Goal: Find specific page/section: Find specific page/section

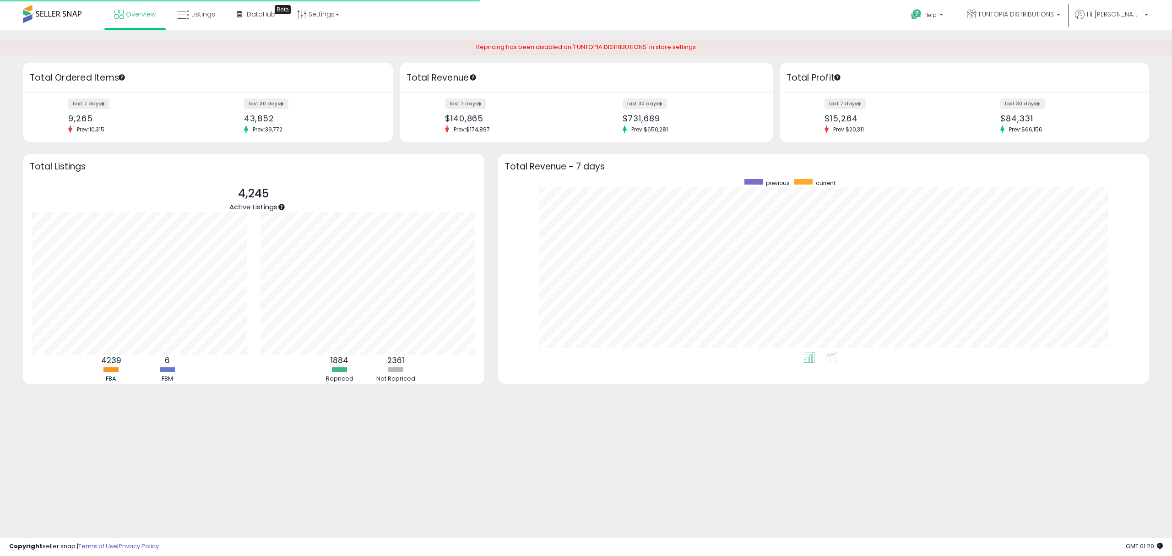
scroll to position [173, 633]
click at [202, 9] on span "Listings" at bounding box center [203, 13] width 24 height 9
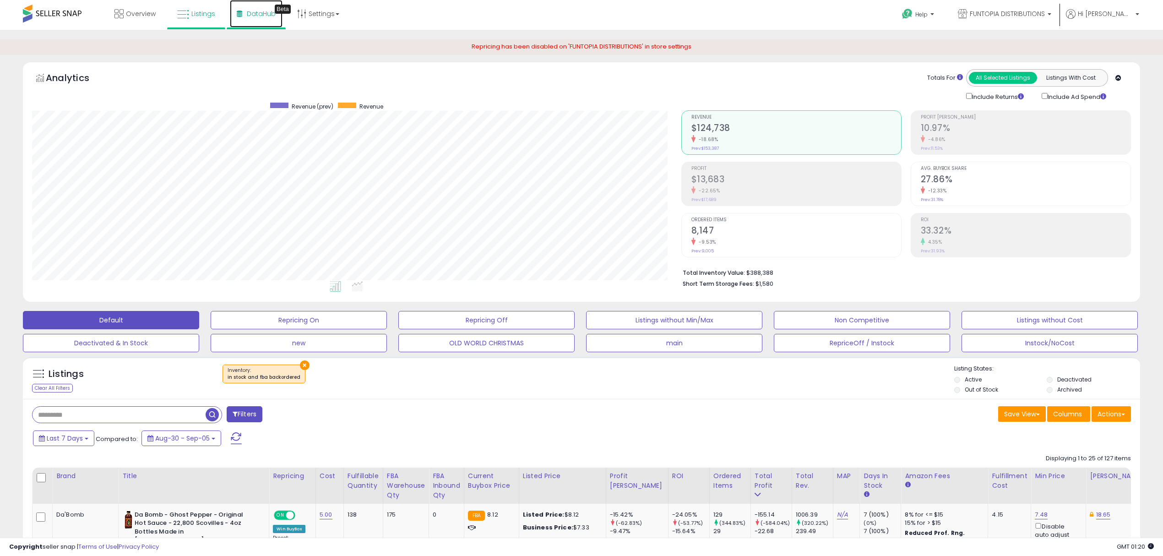
click at [273, 16] on span "DataHub" at bounding box center [261, 13] width 29 height 9
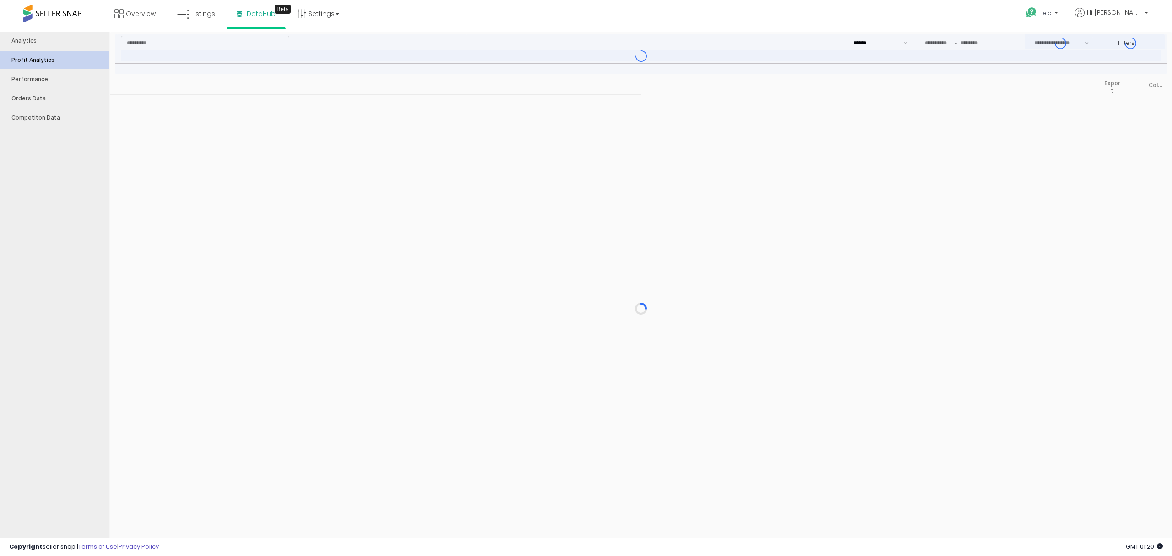
type input "***"
